Goal: Task Accomplishment & Management: Use online tool/utility

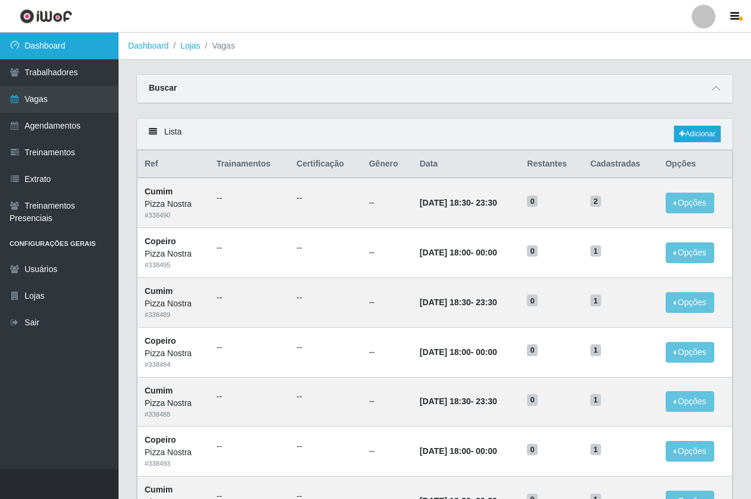
click at [69, 41] on link "Dashboard" at bounding box center [59, 46] width 118 height 27
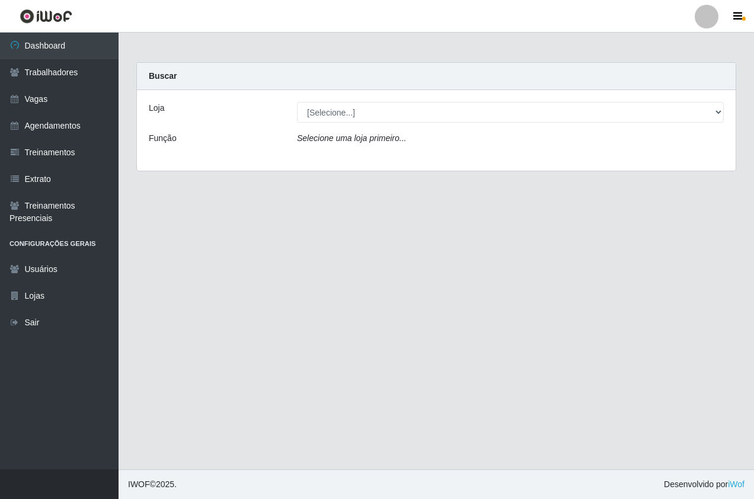
drag, startPoint x: 358, startPoint y: 100, endPoint x: 357, endPoint y: 116, distance: 16.6
click at [358, 100] on div "Loja [Selecione...] Pizza Nostra Função Selecione [PERSON_NAME] primeiro..." at bounding box center [436, 130] width 598 height 81
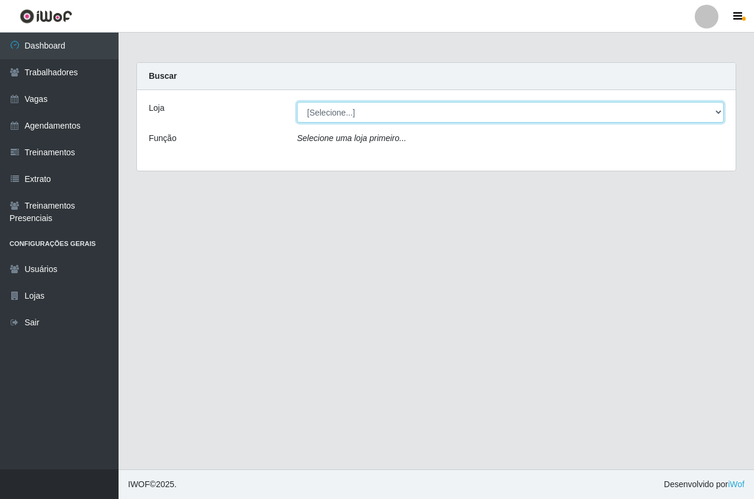
click at [357, 118] on select "[Selecione...] Pizza Nostra" at bounding box center [510, 112] width 427 height 21
select select "337"
click at [297, 102] on select "[Selecione...] Pizza Nostra" at bounding box center [510, 112] width 427 height 21
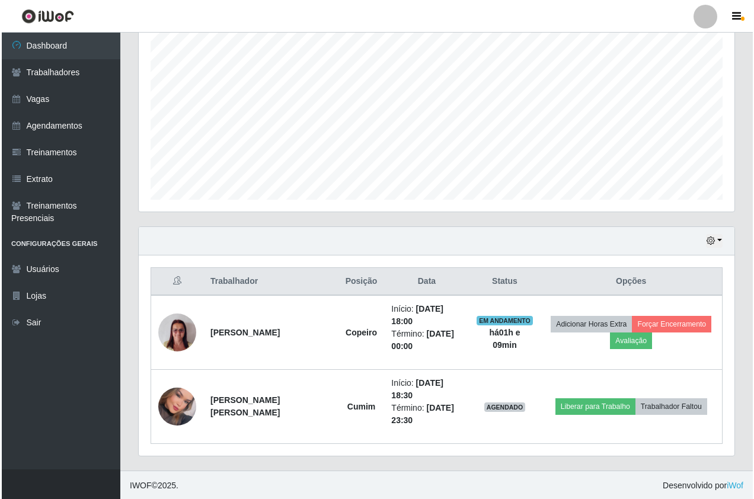
scroll to position [246, 595]
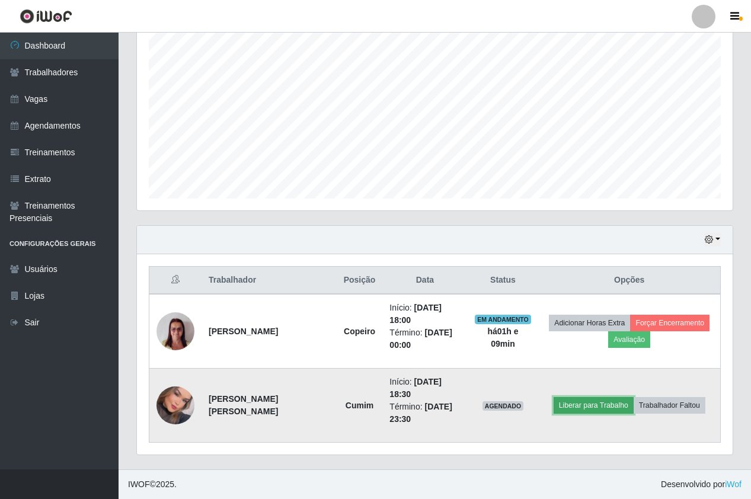
click at [604, 400] on button "Liberar para Trabalho" at bounding box center [593, 405] width 80 height 17
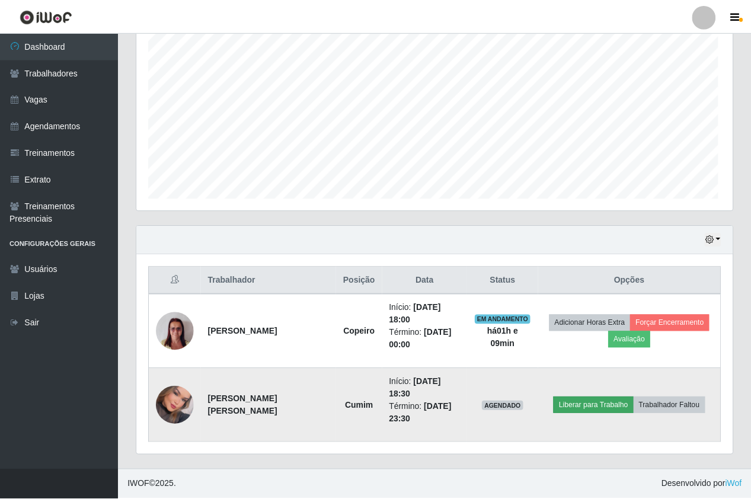
scroll to position [246, 589]
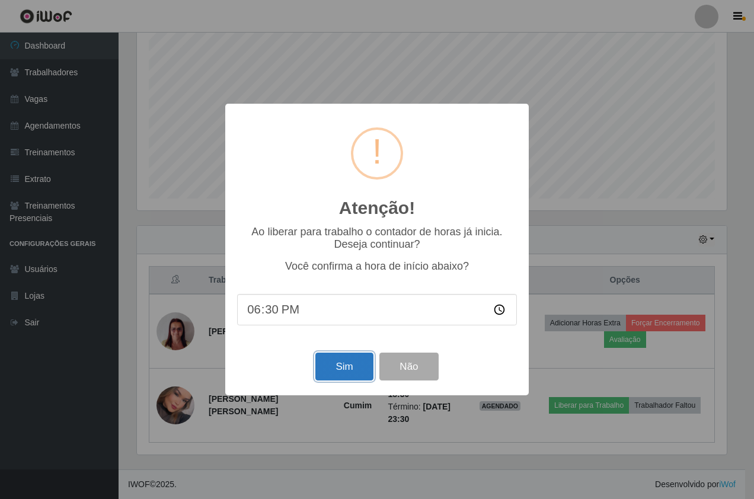
click at [346, 374] on button "Sim" at bounding box center [343, 367] width 57 height 28
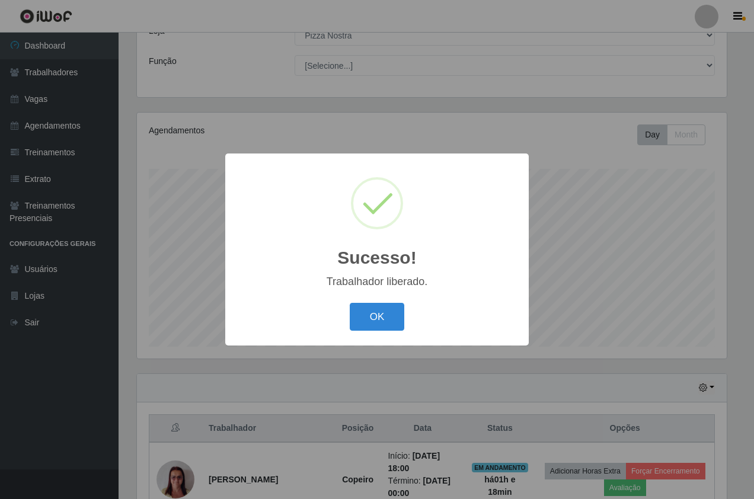
click at [505, 115] on div "Sucesso! × Trabalhador liberado. OK Cancel" at bounding box center [377, 249] width 754 height 499
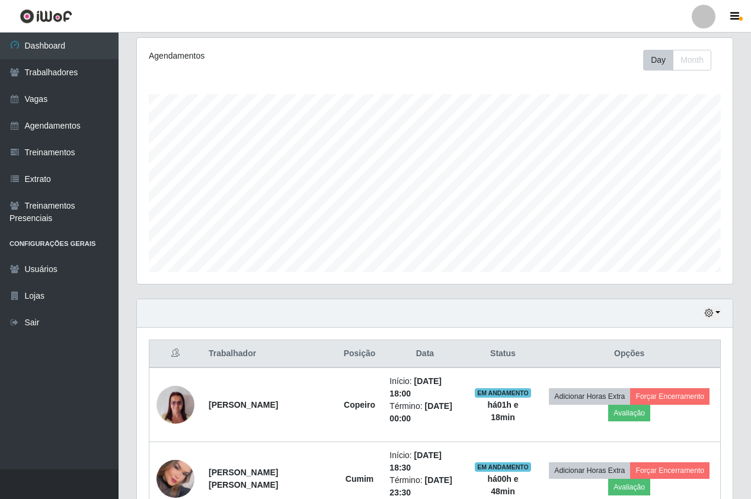
scroll to position [225, 0]
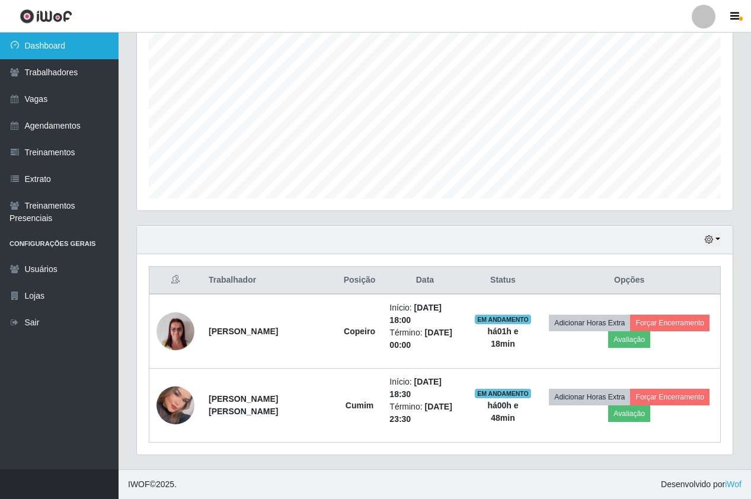
click at [21, 49] on link "Dashboard" at bounding box center [59, 46] width 118 height 27
